Goal: Find specific page/section

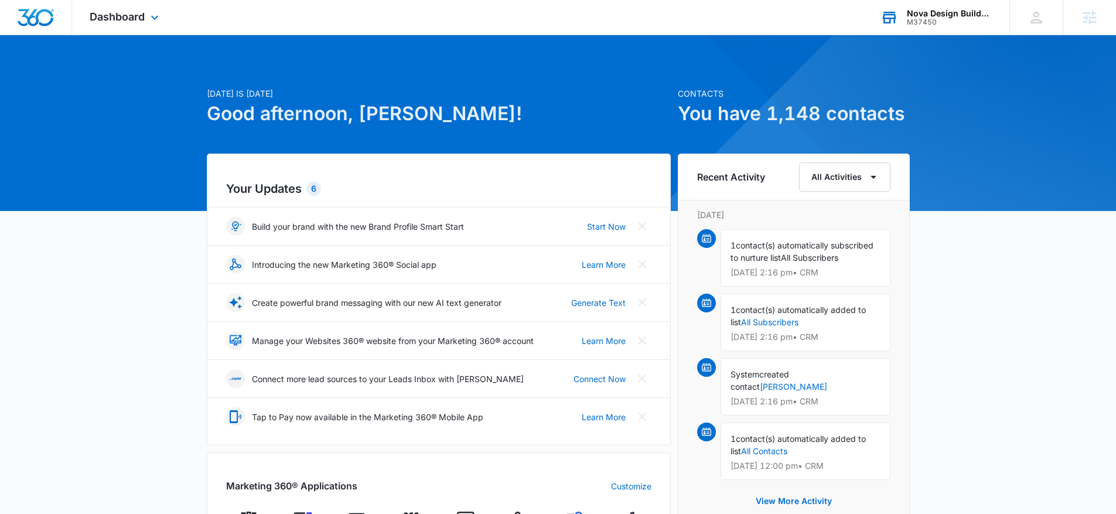
click at [909, 12] on div "Nova Design Builders" at bounding box center [950, 13] width 86 height 9
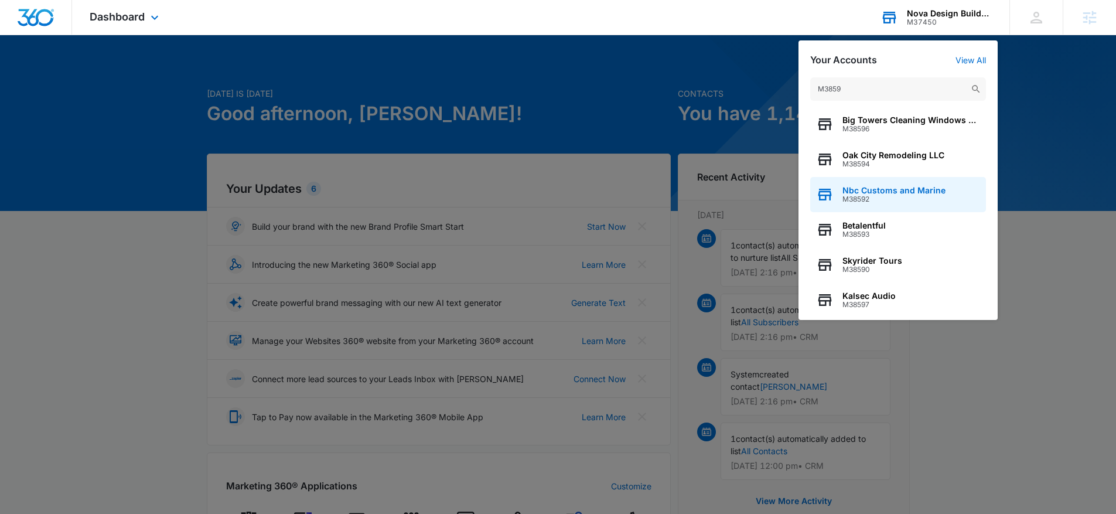
scroll to position [9, 0]
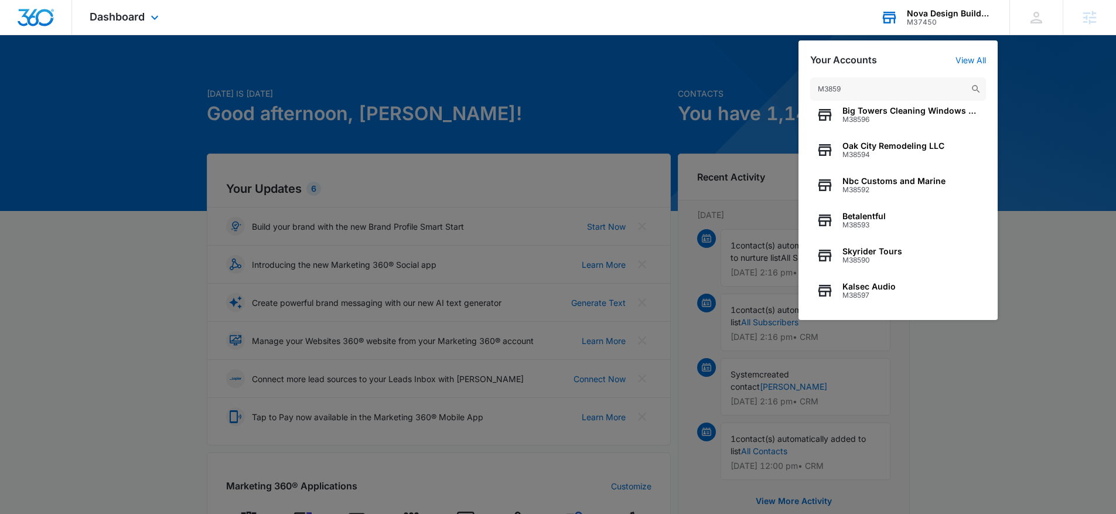
type input "M3859"
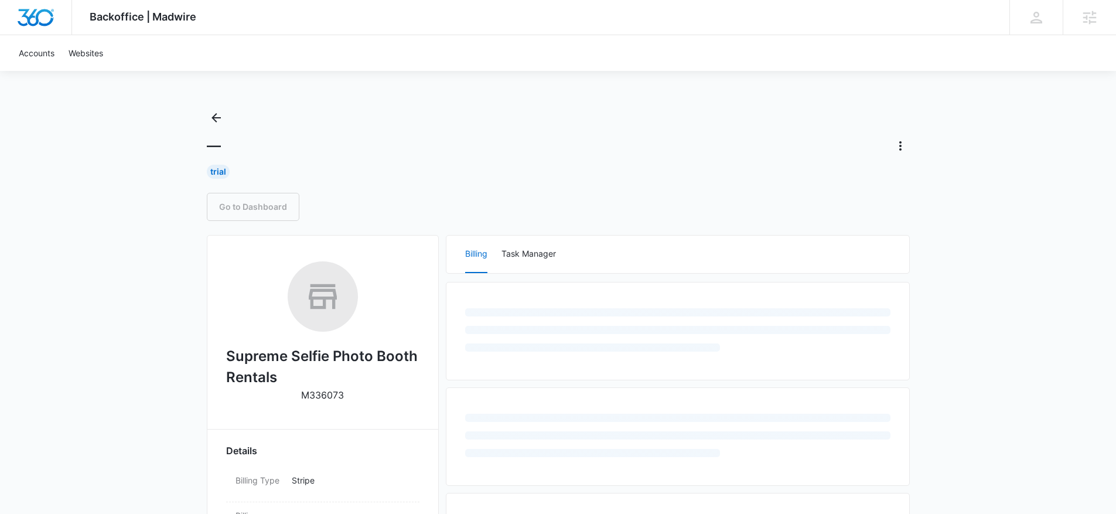
click at [203, 120] on div "Backoffice | Madwire Apps Settings CG [PERSON_NAME] [PERSON_NAME][EMAIL_ADDRESS…" at bounding box center [558, 505] width 1116 height 1010
click at [213, 116] on icon "Back" at bounding box center [215, 117] width 9 height 9
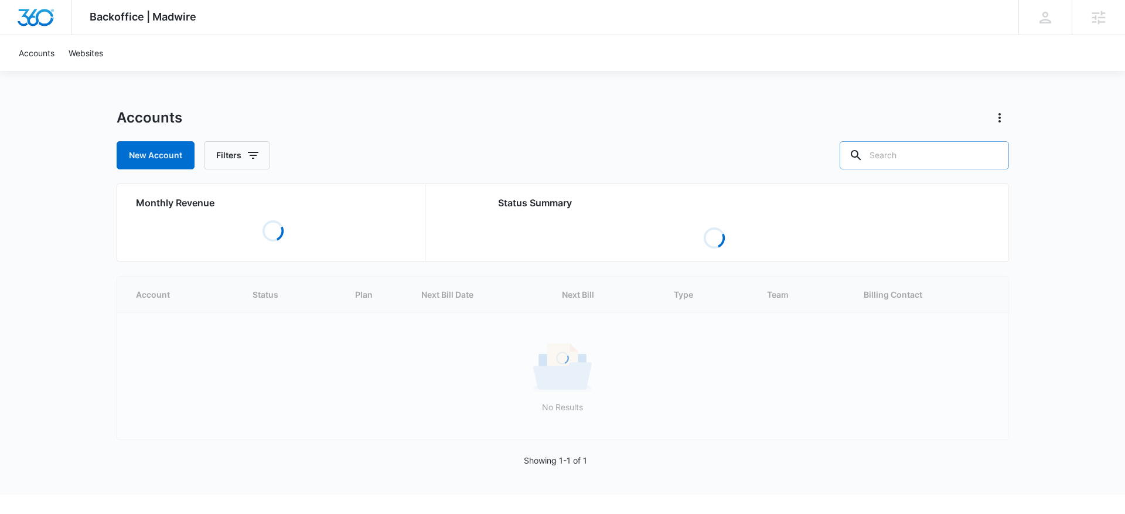
click at [972, 156] on input "text" at bounding box center [923, 155] width 169 height 28
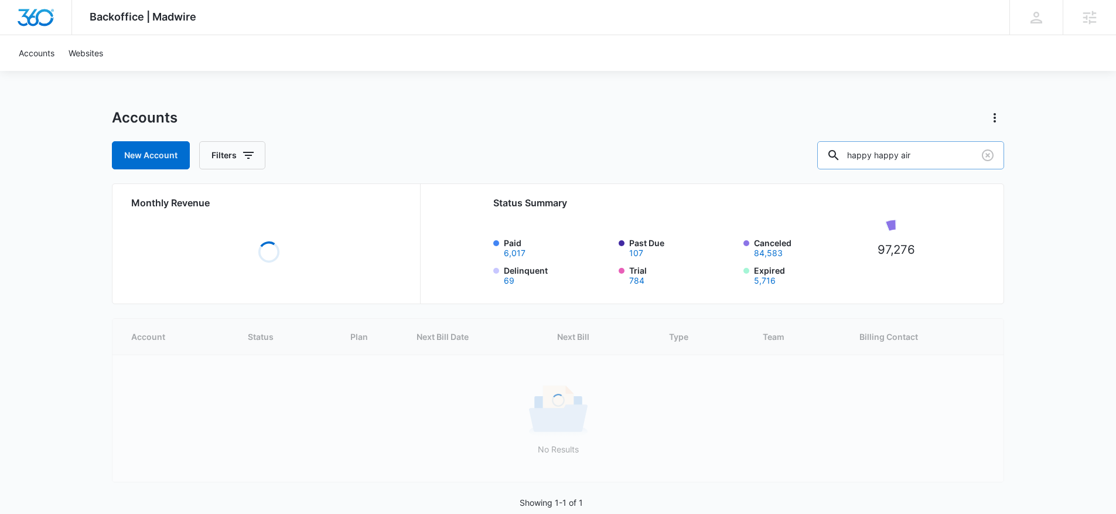
type input "happy happy air"
